Goal: Task Accomplishment & Management: Manage account settings

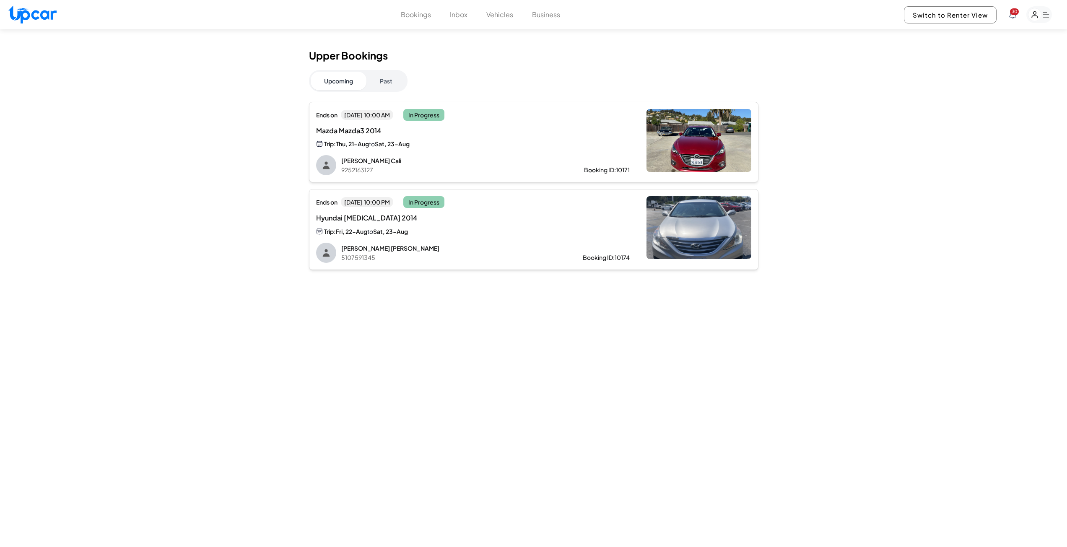
click at [105, 279] on div "Upper Bookings Upcoming Past Ends [DATE][DATE] 10:00 AM In Progress Mazda Mazda…" at bounding box center [533, 302] width 1067 height 547
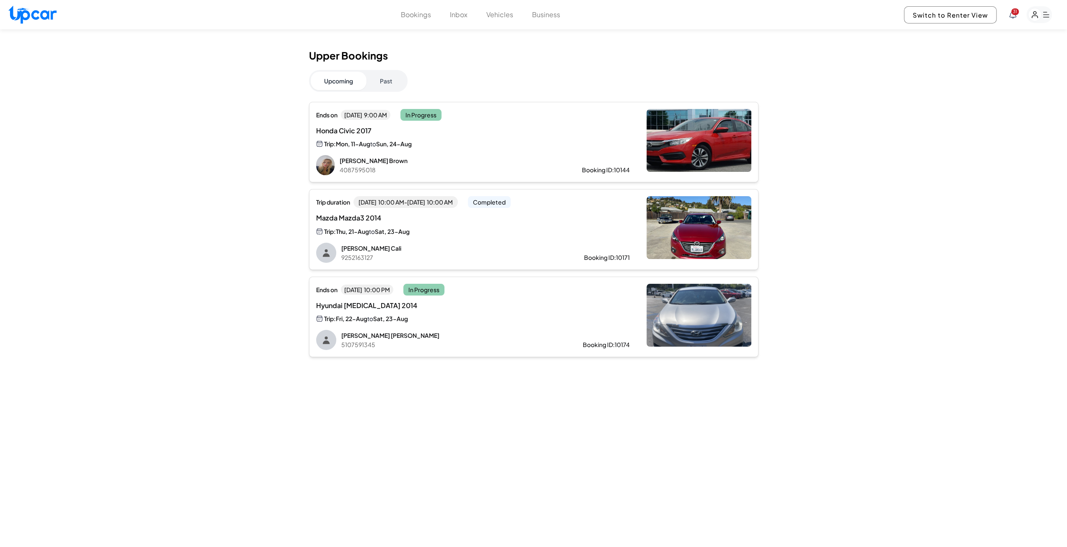
click at [404, 225] on div "Mazda Mazda3 2014 Trip: Thu, 21-Aug to Sat, 23-Aug" at bounding box center [402, 224] width 172 height 23
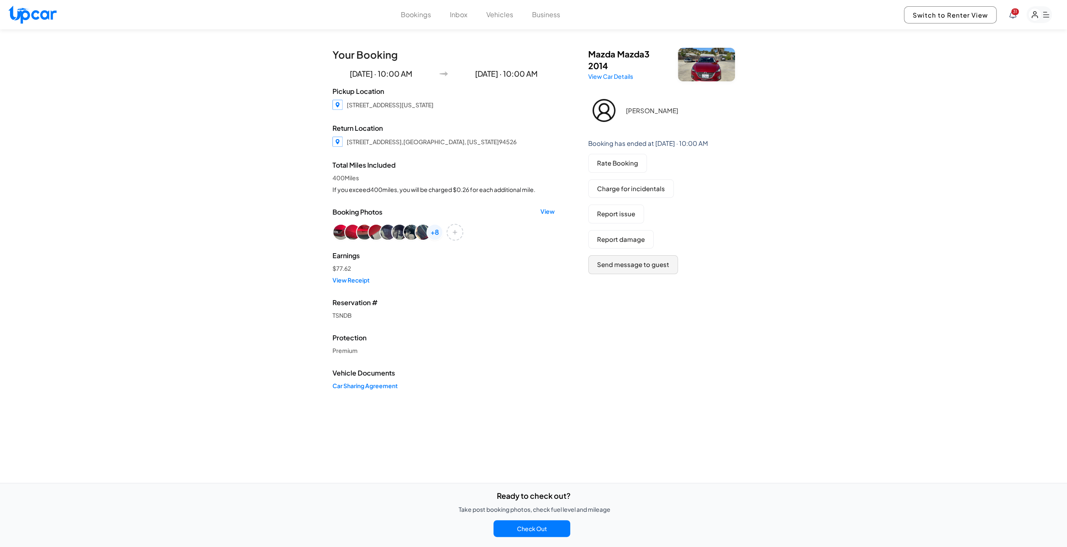
click at [635, 264] on button "Send message to guest" at bounding box center [633, 264] width 90 height 19
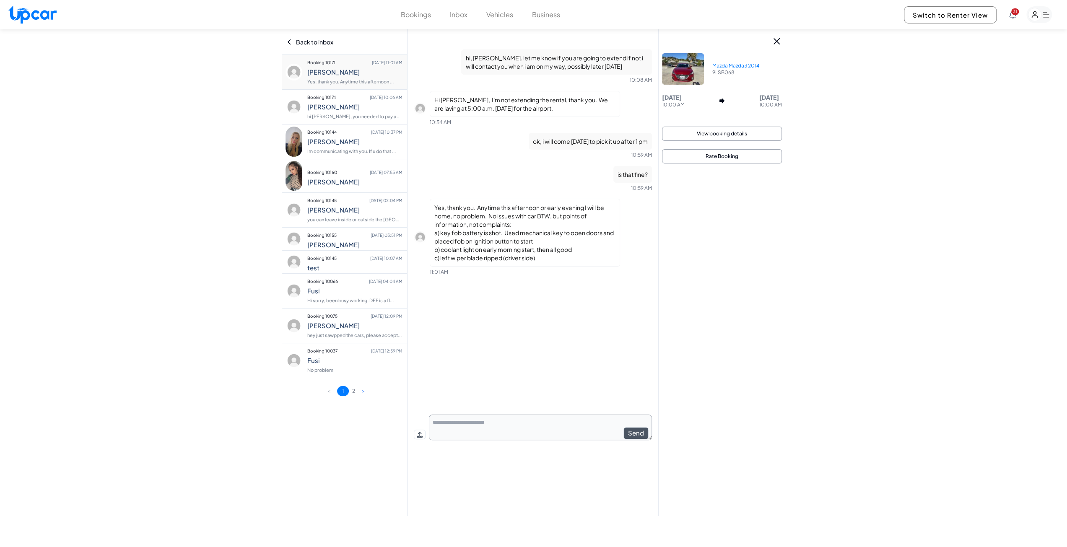
click at [557, 405] on div "hi, [PERSON_NAME]. let me know if you are going to extend if not i will contact…" at bounding box center [533, 229] width 238 height 372
click at [504, 421] on textarea at bounding box center [540, 428] width 223 height 26
type textarea "**********"
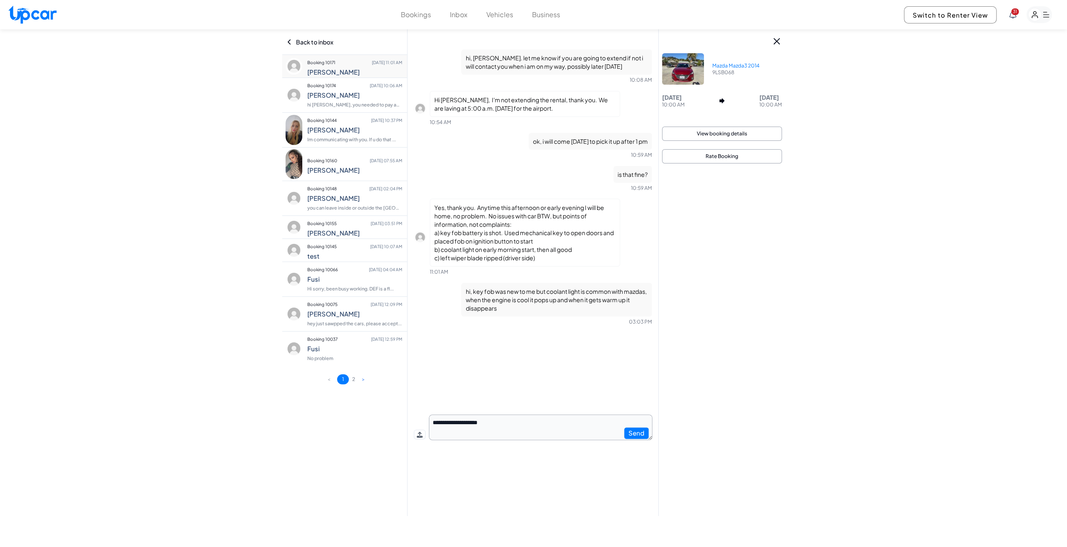
type textarea "**********"
click at [721, 135] on button "View booking details" at bounding box center [722, 134] width 120 height 14
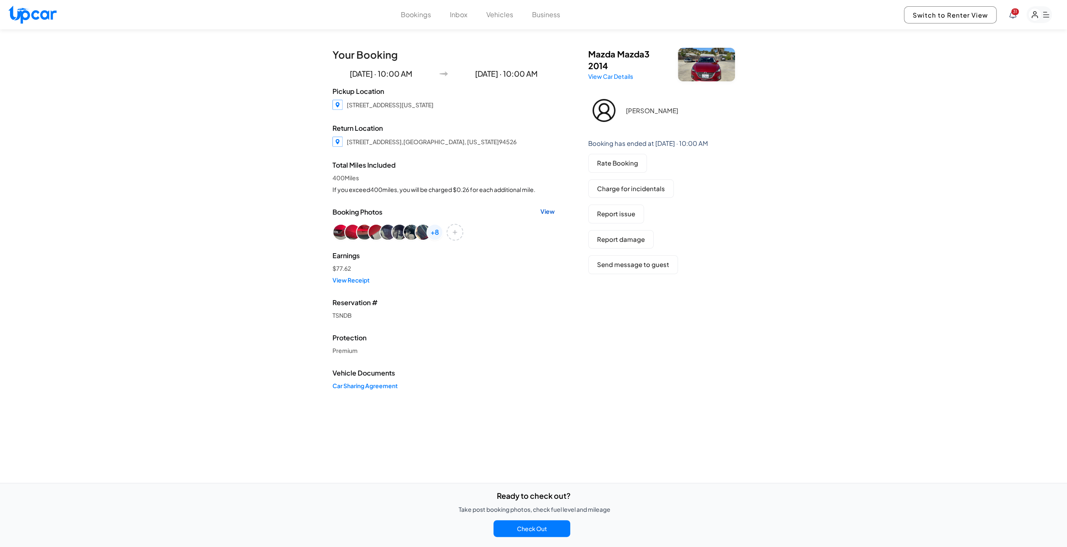
click at [547, 212] on link "View" at bounding box center [547, 212] width 14 height 10
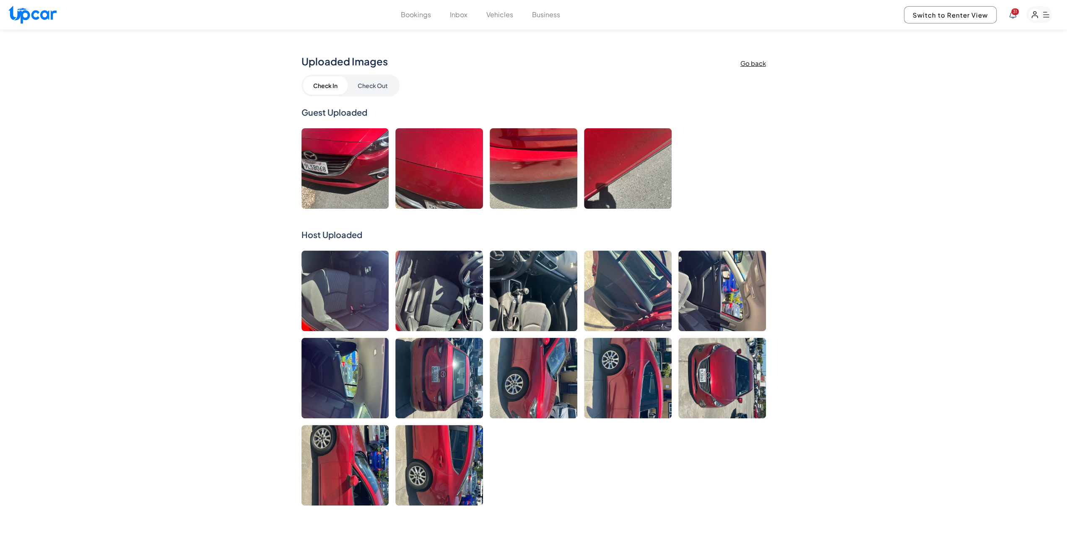
click at [738, 62] on h1 "Uploaded Images" at bounding box center [520, 60] width 439 height 13
click at [743, 66] on h3 "Go back" at bounding box center [753, 64] width 26 height 8
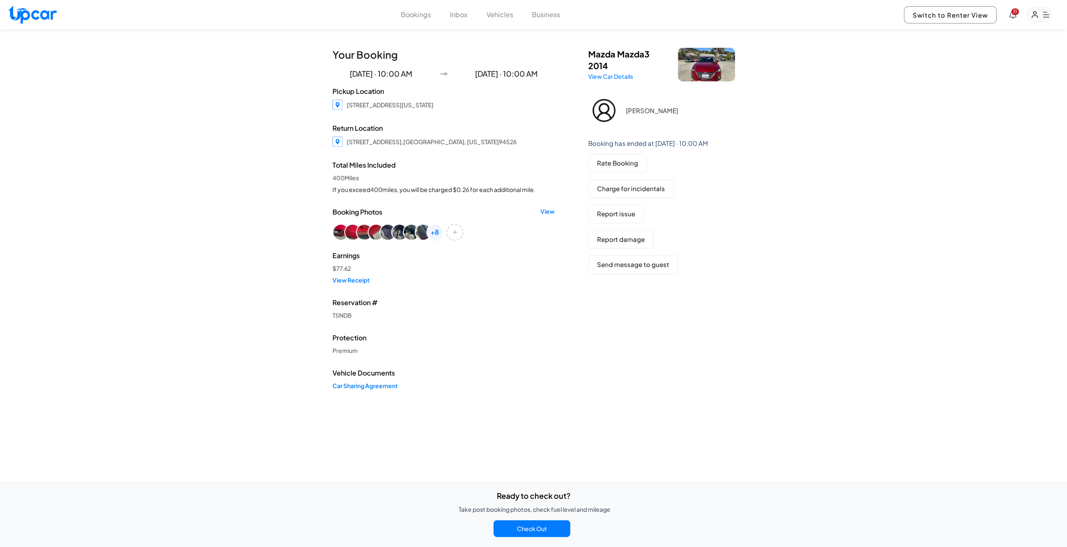
click at [616, 113] on img at bounding box center [603, 110] width 31 height 31
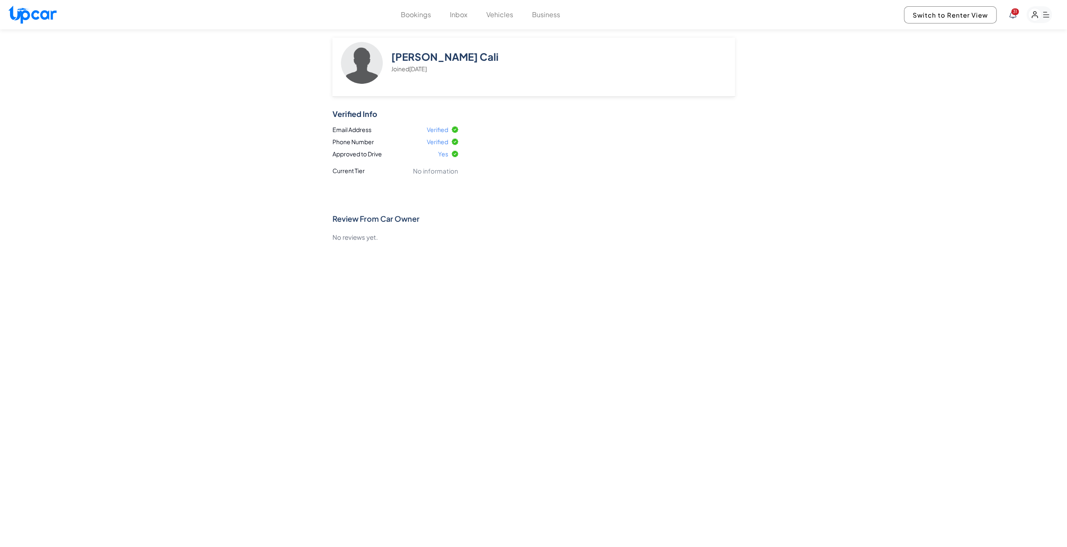
click at [445, 142] on div "Verified" at bounding box center [442, 141] width 31 height 9
click at [360, 143] on li "Phone Number Verified" at bounding box center [395, 141] width 126 height 9
click at [347, 171] on li "Current Tier No information" at bounding box center [395, 171] width 132 height 18
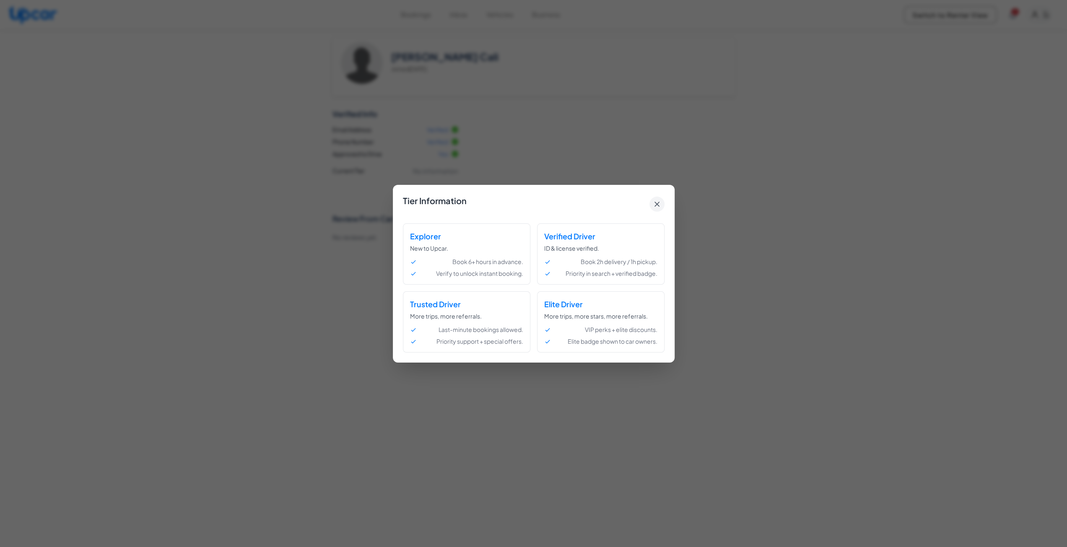
click at [656, 202] on icon at bounding box center [657, 204] width 8 height 8
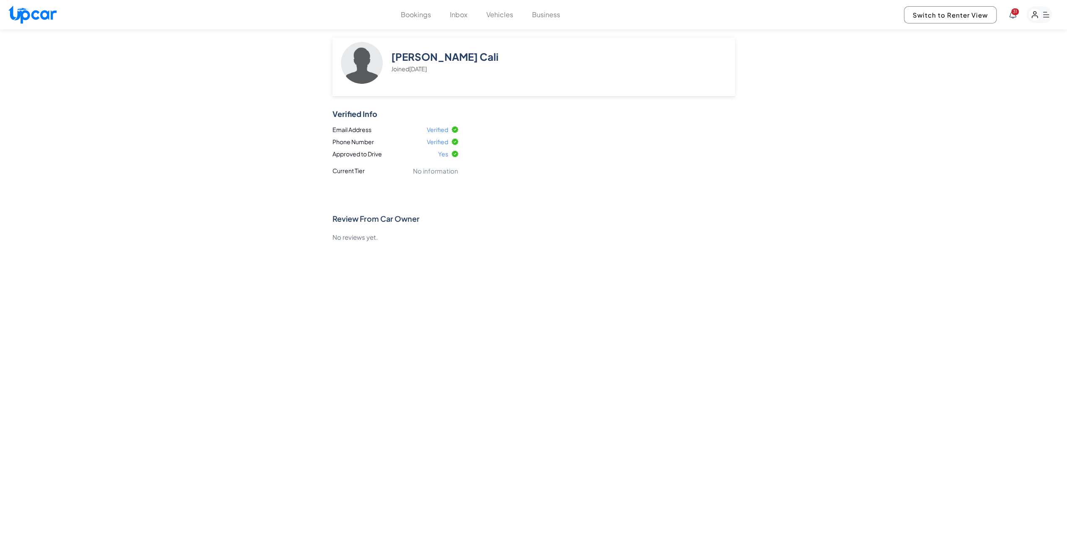
click at [412, 16] on button "Bookings" at bounding box center [416, 15] width 30 height 10
